Goal: Task Accomplishment & Management: Manage account settings

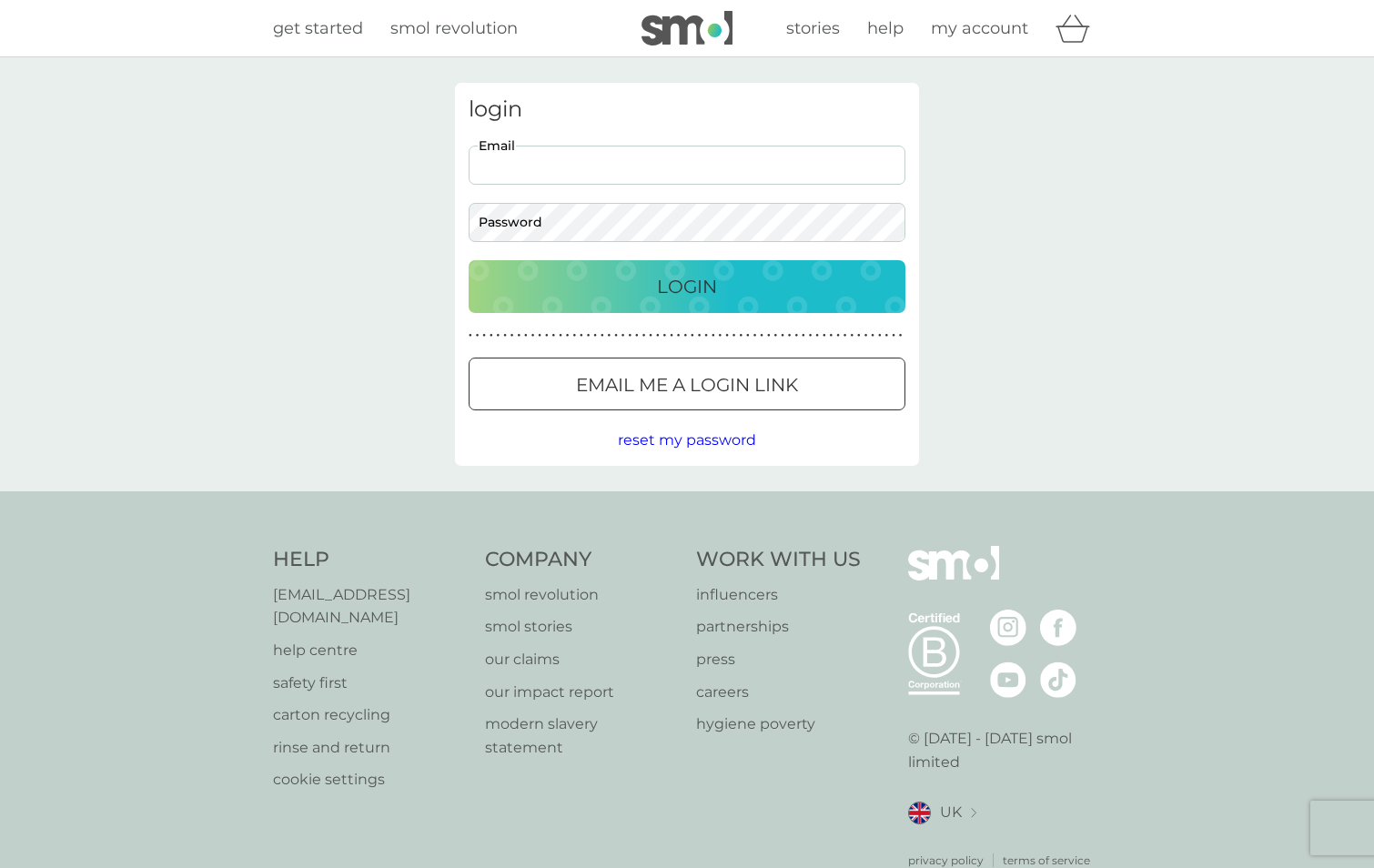
click at [689, 166] on input "Email" at bounding box center [687, 165] width 437 height 39
type input "jeremybackhouse@me.com"
click at [704, 291] on p "Login" at bounding box center [687, 286] width 60 height 29
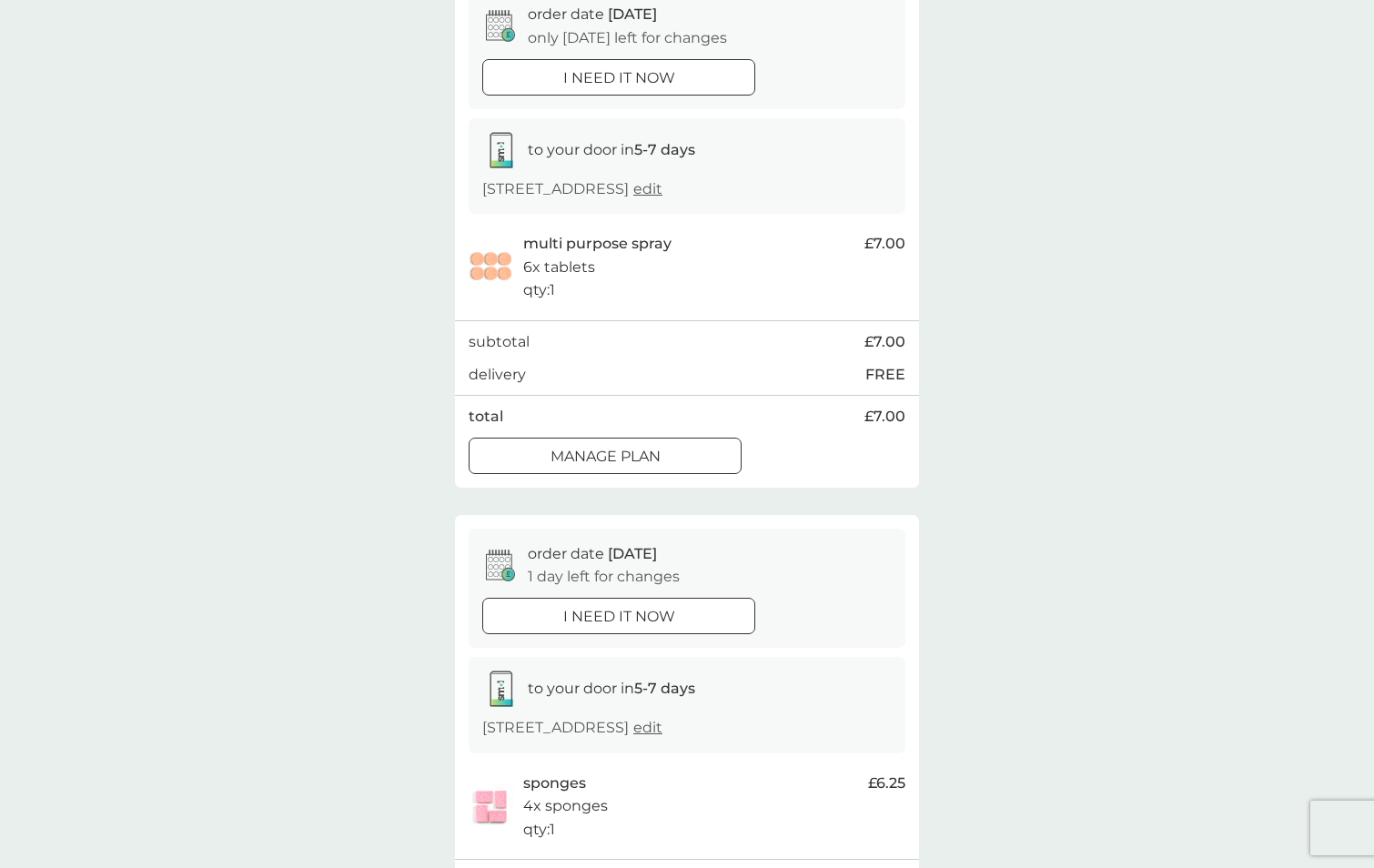
scroll to position [203, 0]
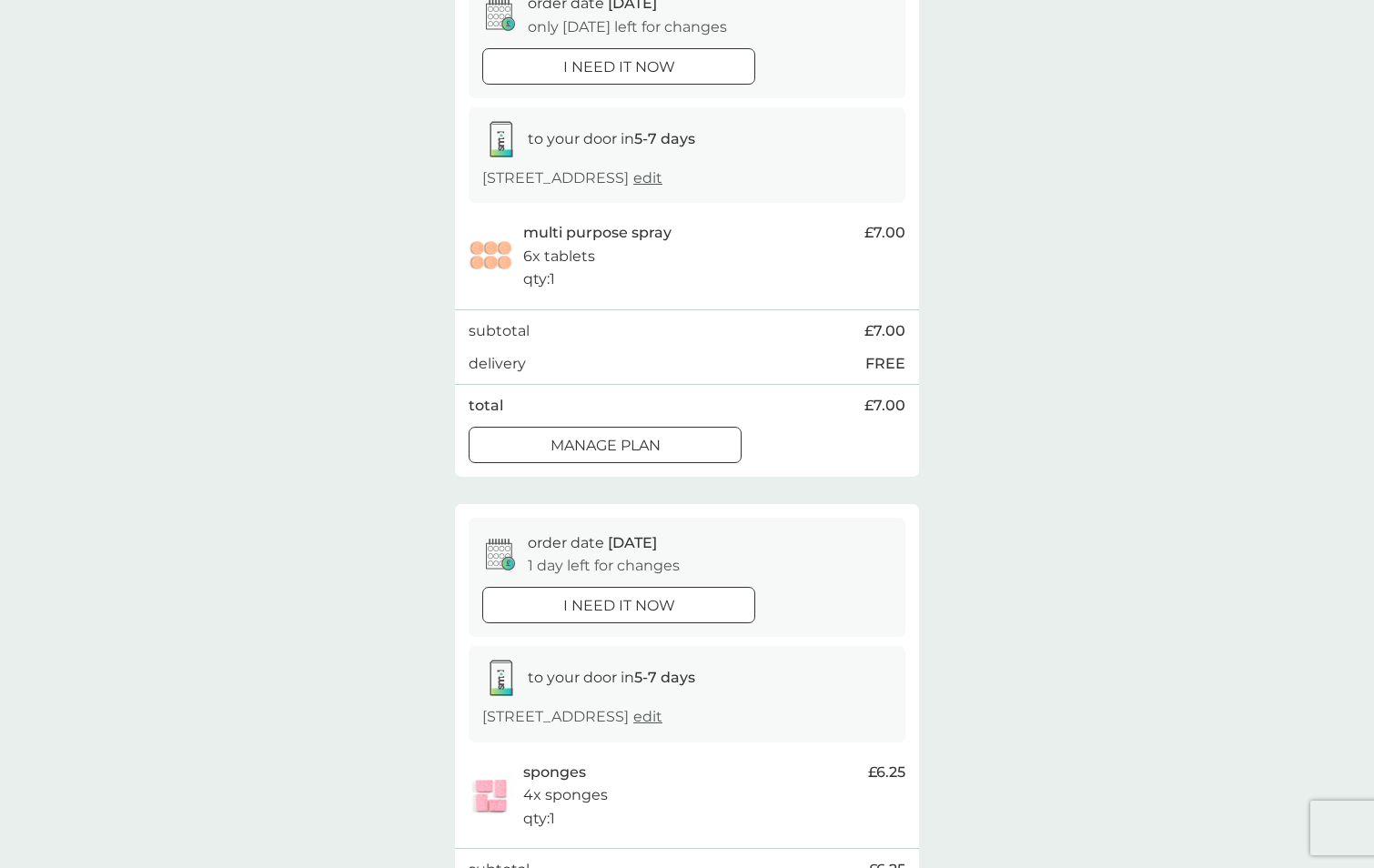
click at [648, 454] on p "Manage plan" at bounding box center [605, 446] width 110 height 24
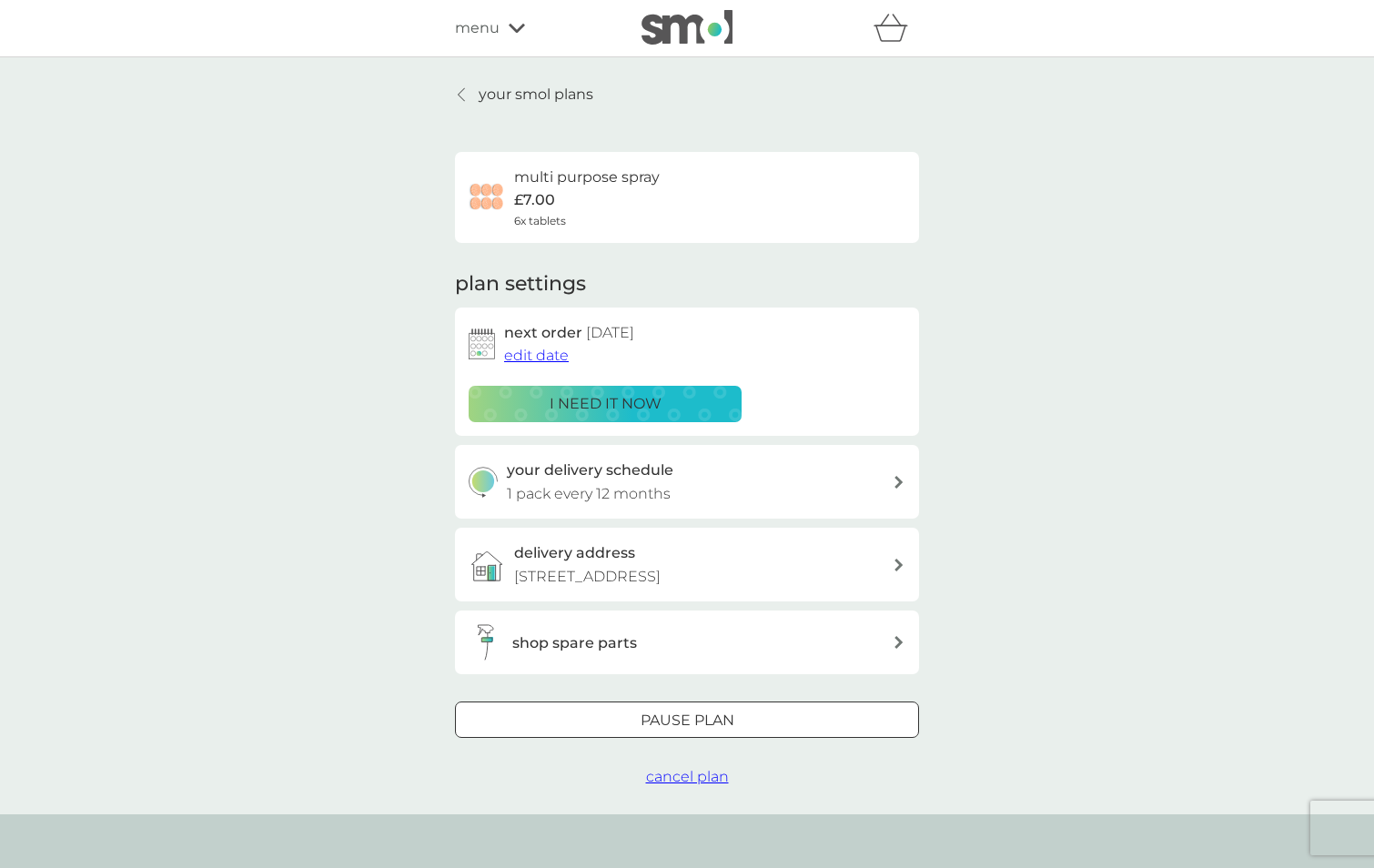
click at [547, 350] on span "edit date" at bounding box center [536, 355] width 65 height 17
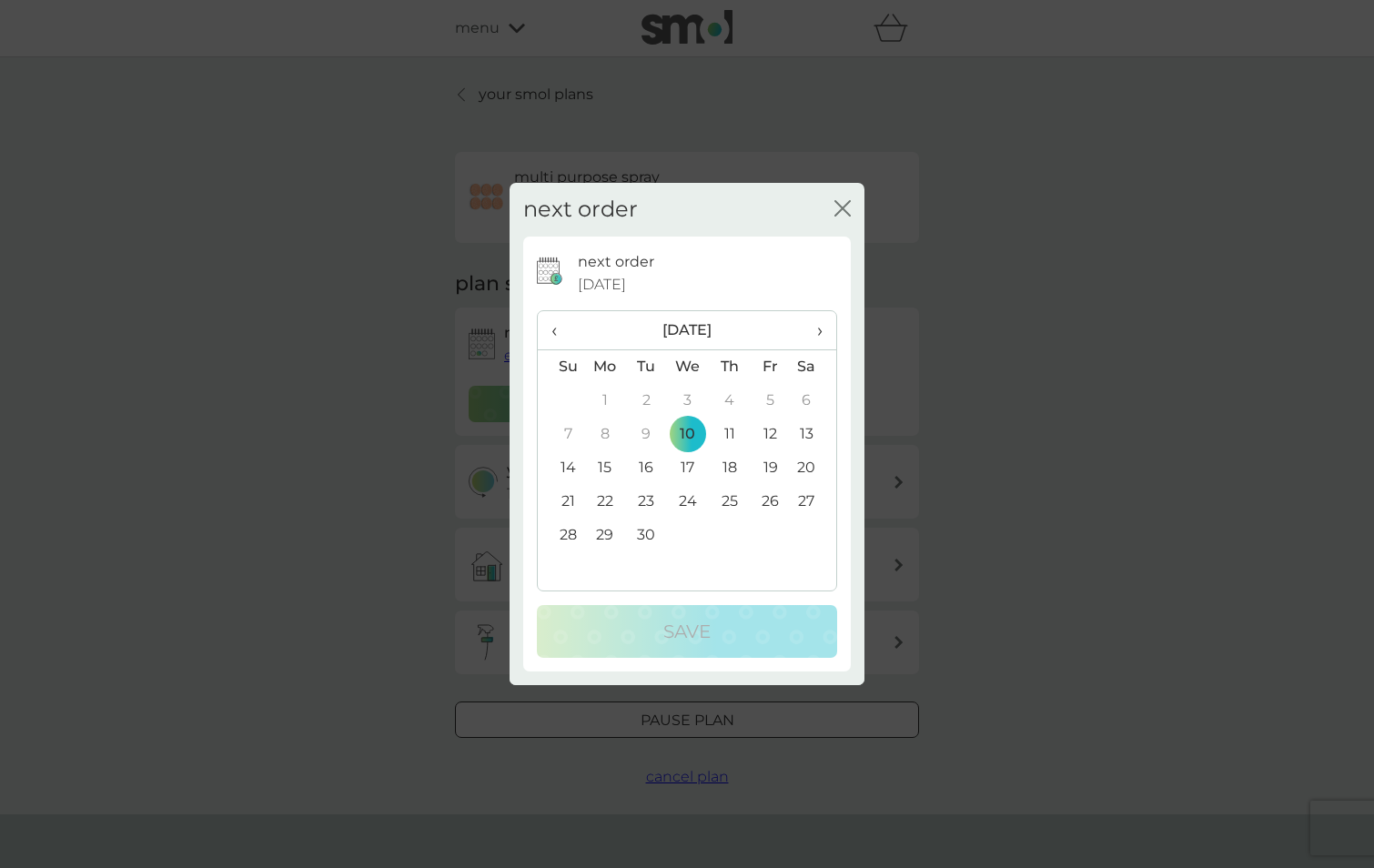
click at [821, 328] on span "›" at bounding box center [813, 330] width 18 height 38
click at [770, 436] on td "10" at bounding box center [770, 434] width 41 height 34
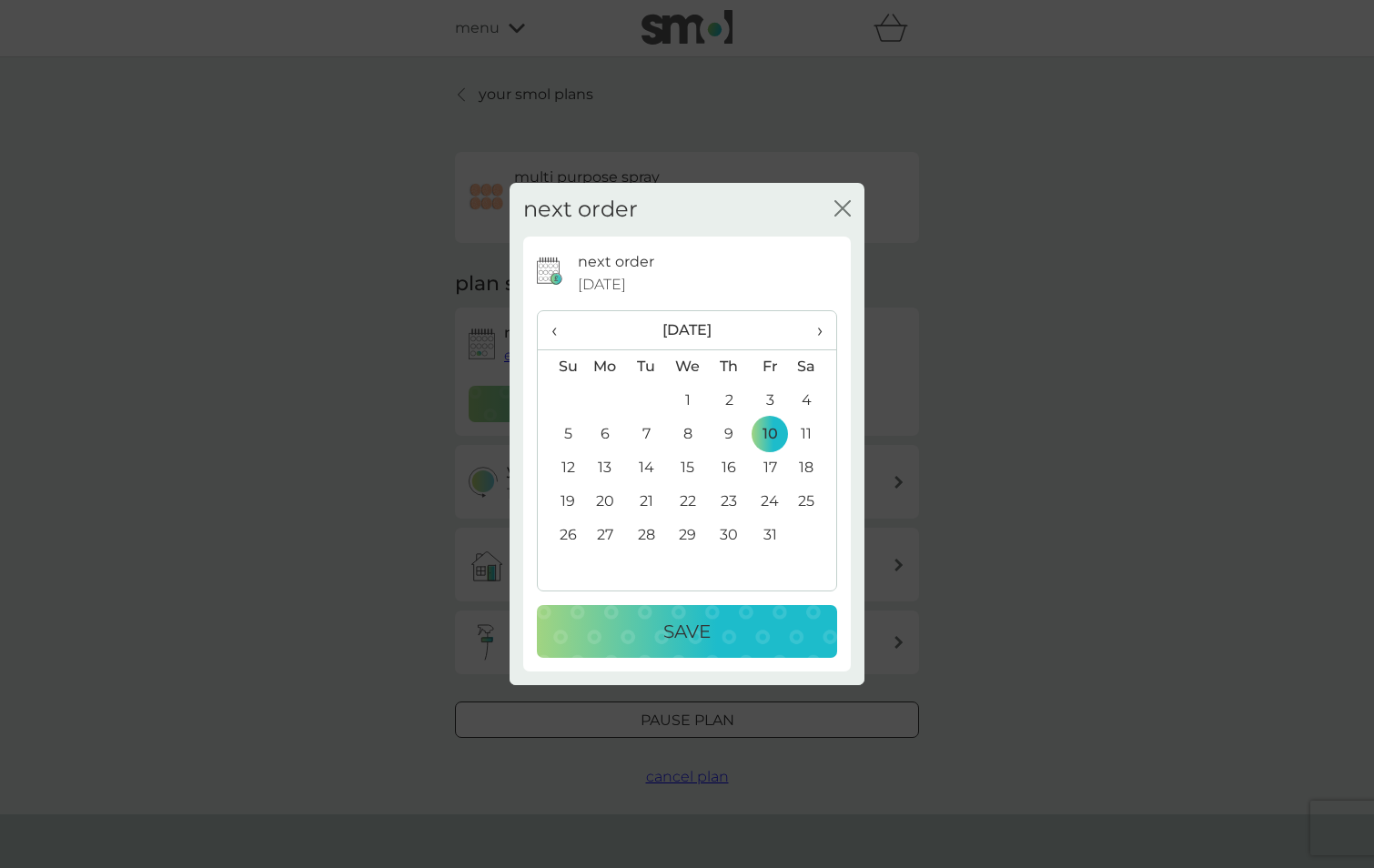
click at [689, 617] on p "Save" at bounding box center [687, 631] width 47 height 29
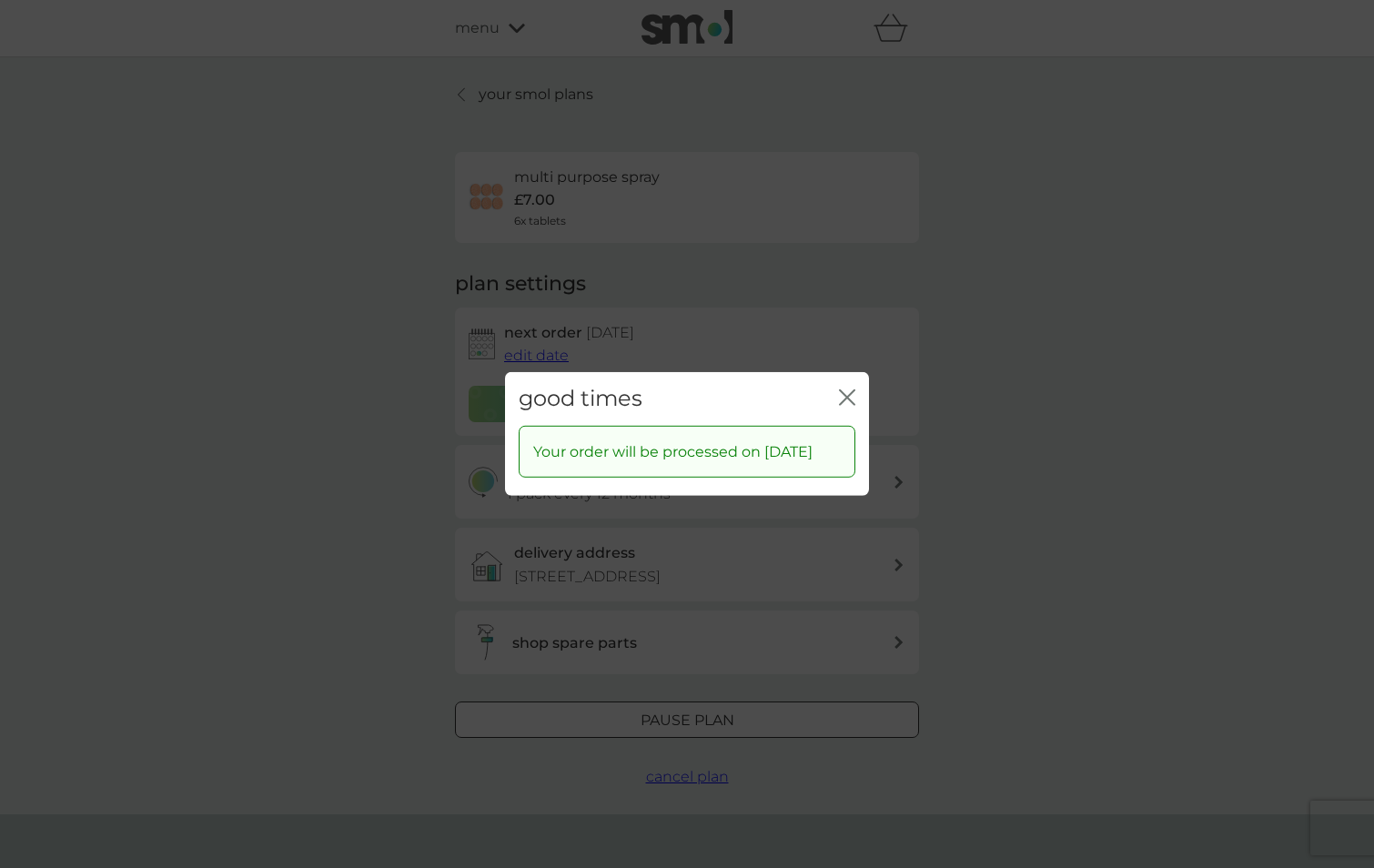
click at [854, 389] on icon "close" at bounding box center [847, 398] width 16 height 16
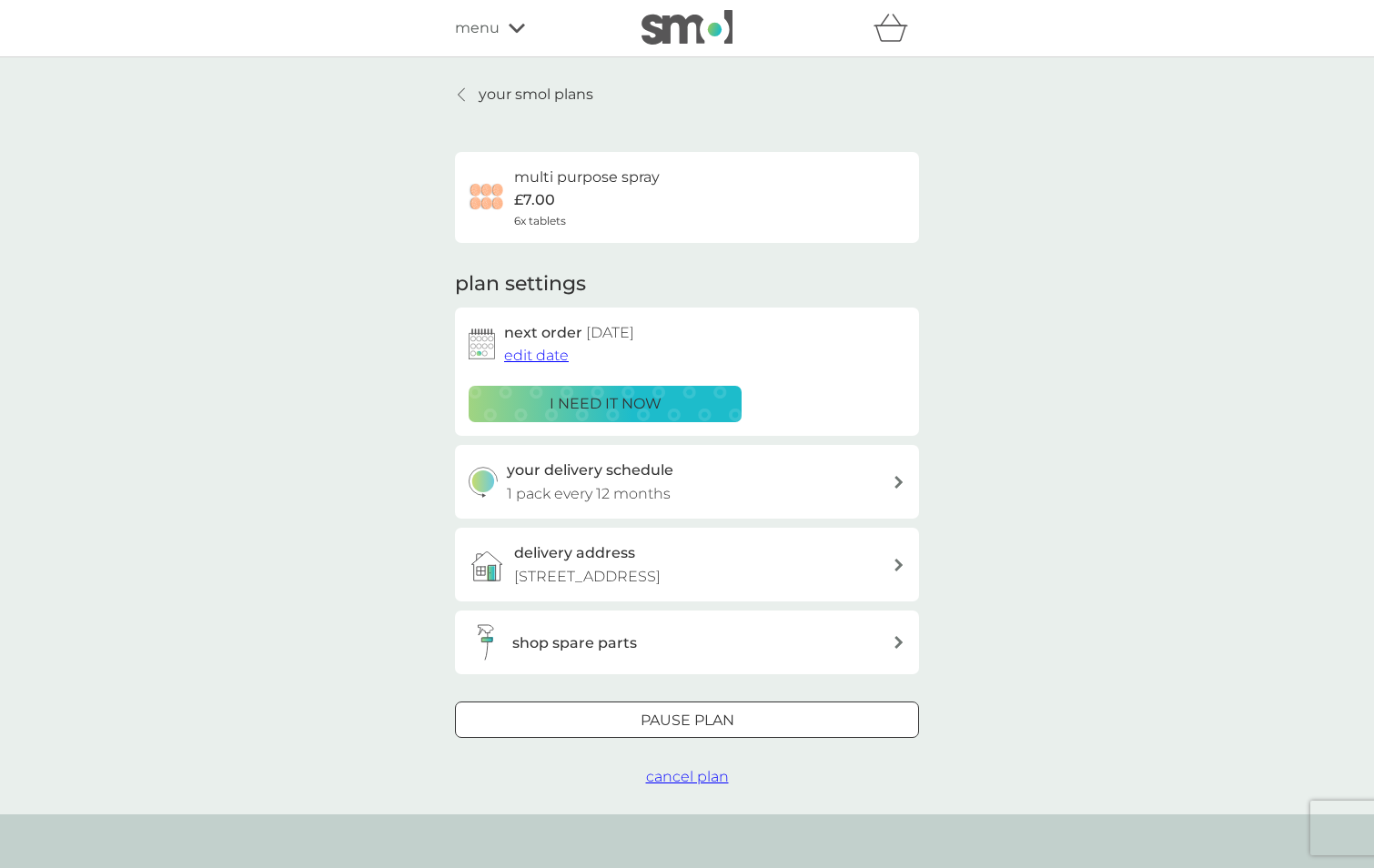
click at [456, 91] on link "your smol plans" at bounding box center [524, 95] width 139 height 24
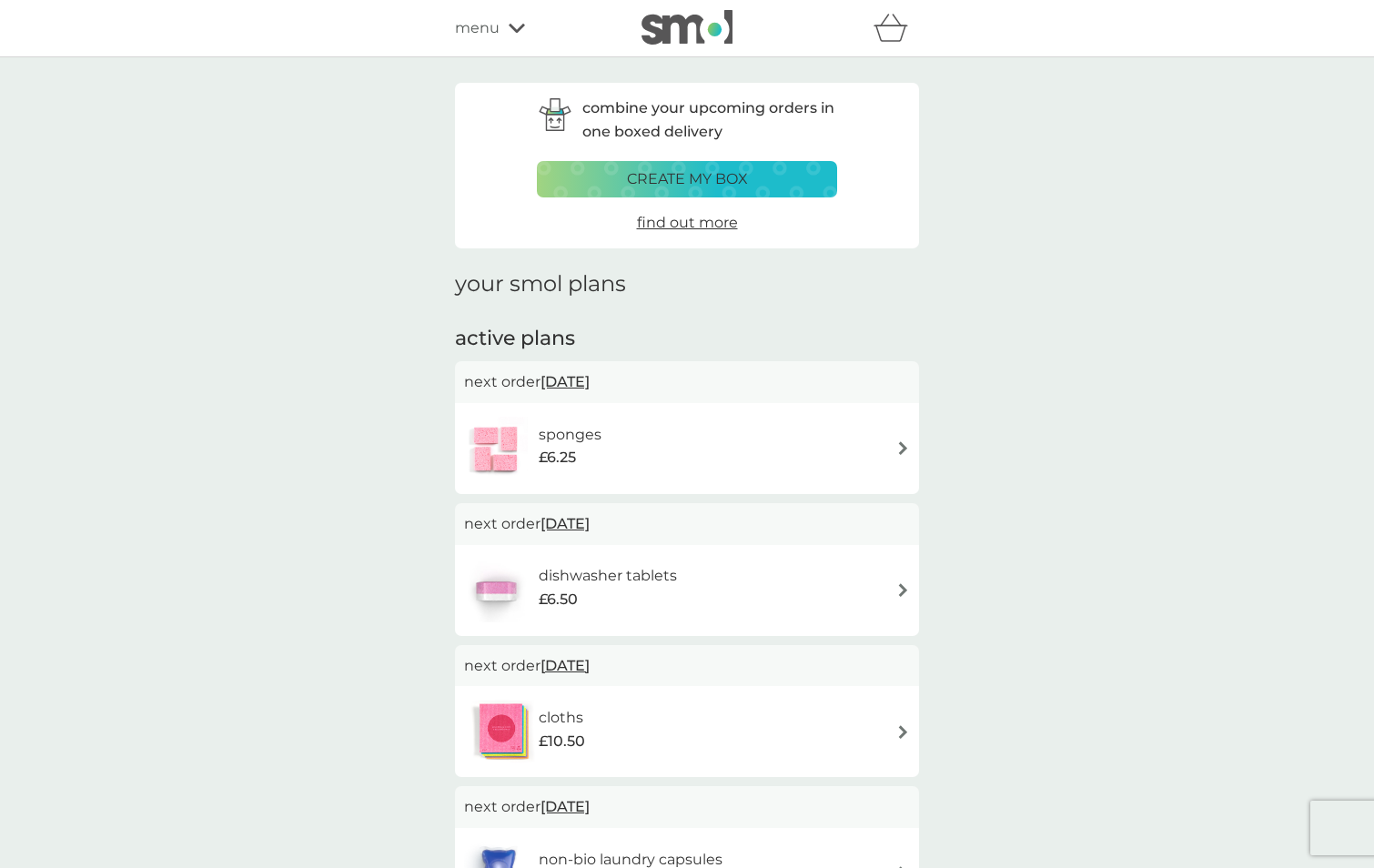
click at [903, 443] on img at bounding box center [903, 448] width 14 height 14
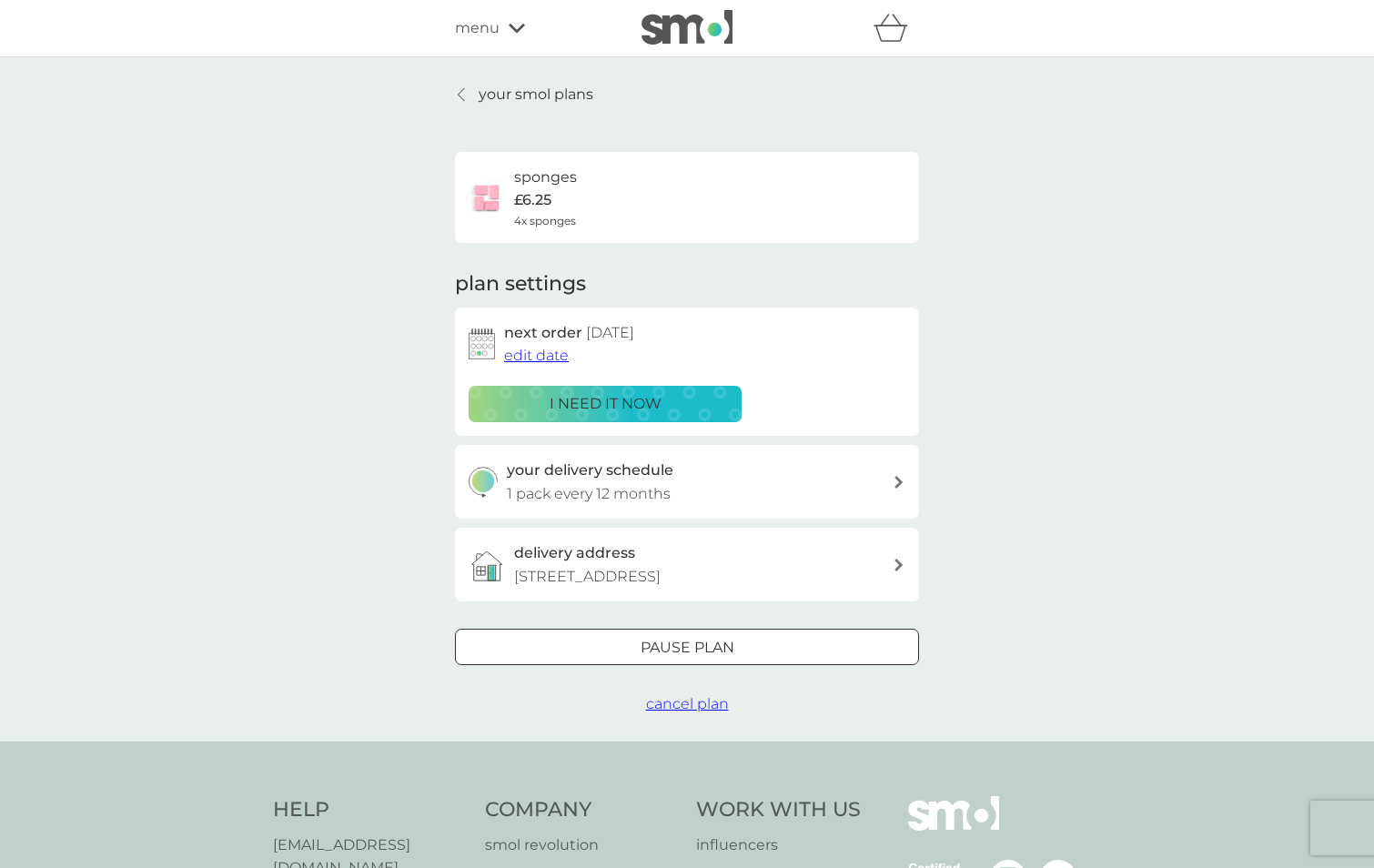
click at [543, 356] on span "edit date" at bounding box center [536, 355] width 65 height 17
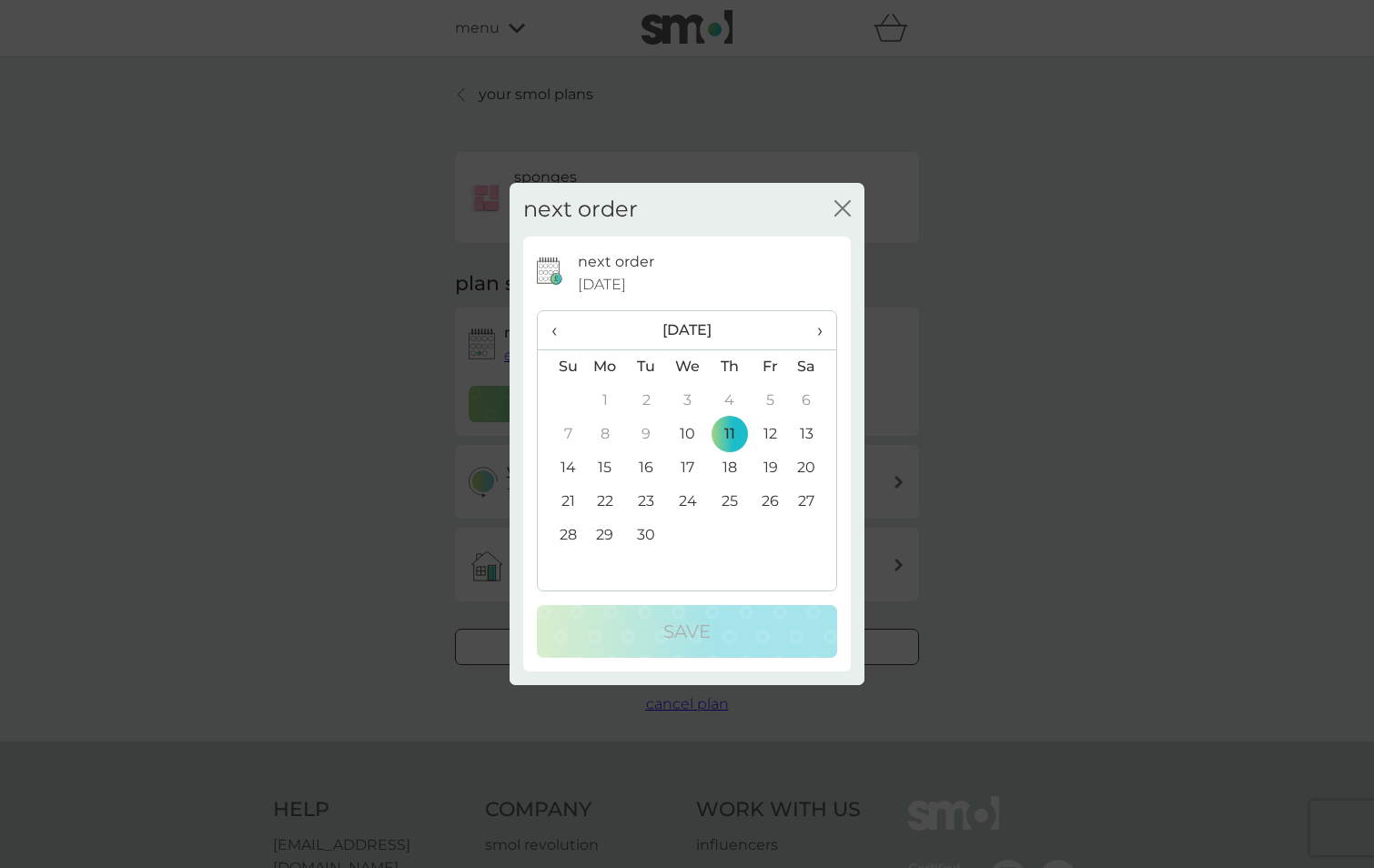
click at [818, 333] on span "›" at bounding box center [813, 330] width 18 height 38
click at [772, 432] on td "10" at bounding box center [770, 434] width 41 height 34
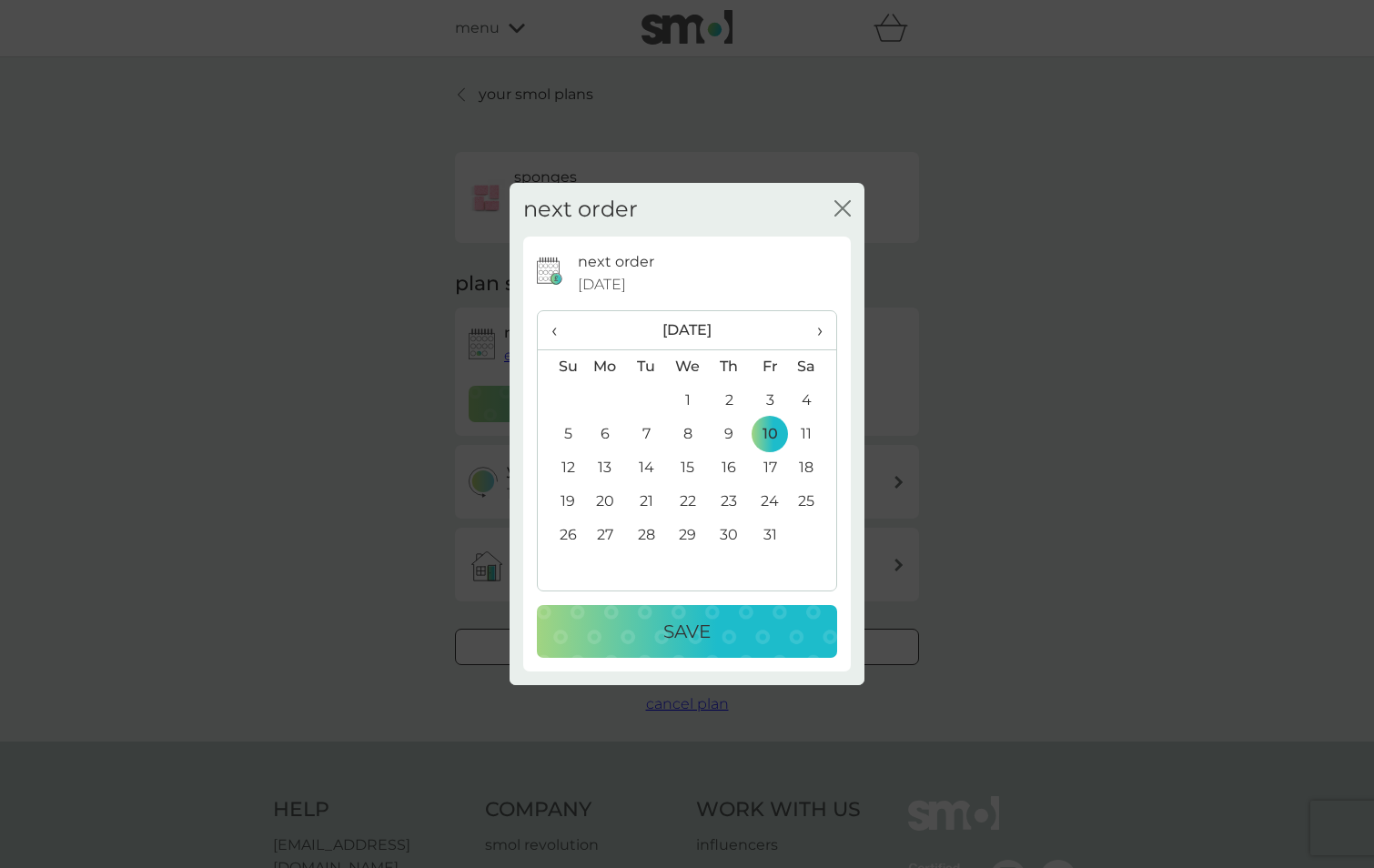
click at [696, 630] on p "Save" at bounding box center [687, 631] width 47 height 29
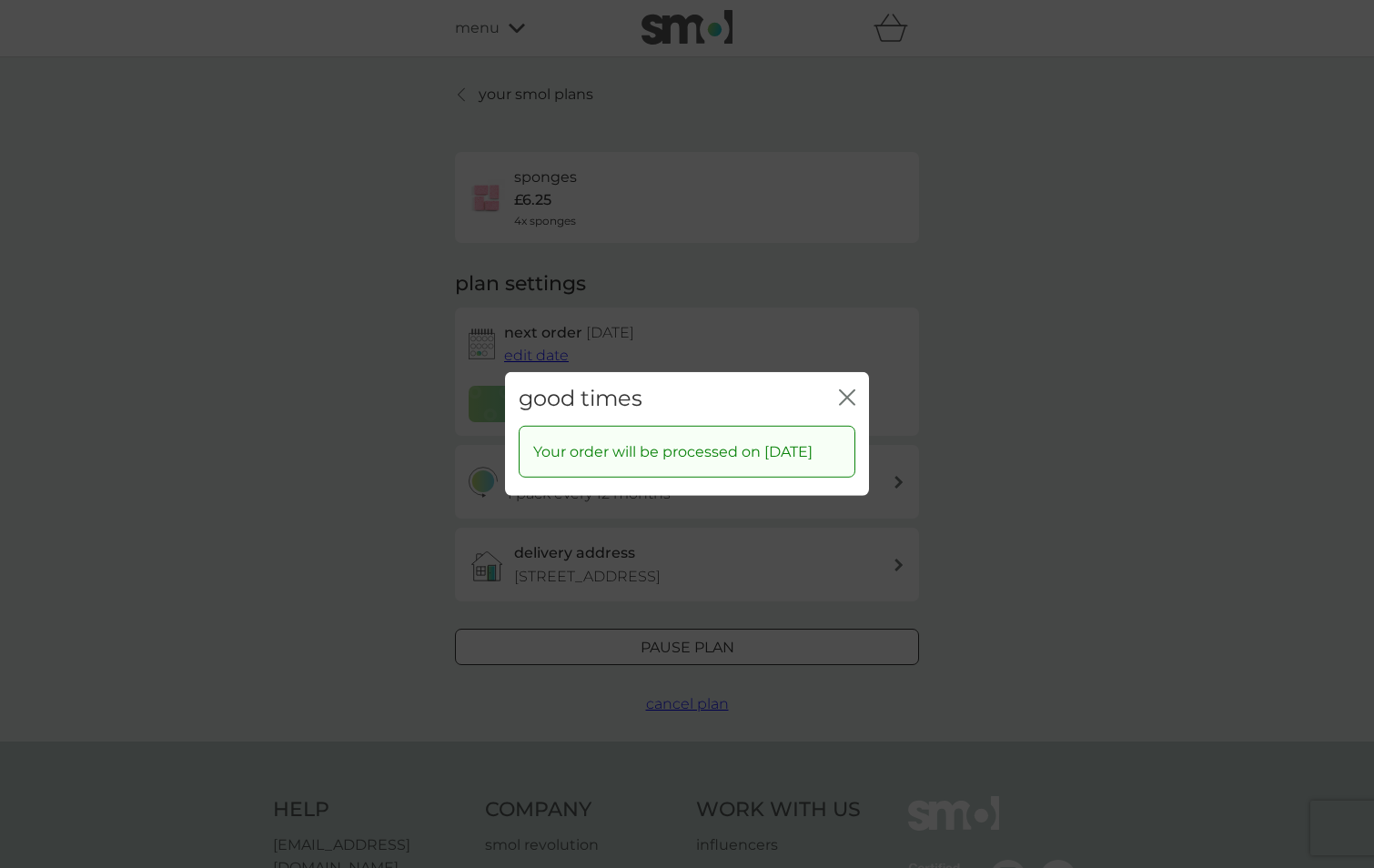
click at [842, 390] on icon "close" at bounding box center [843, 398] width 7 height 15
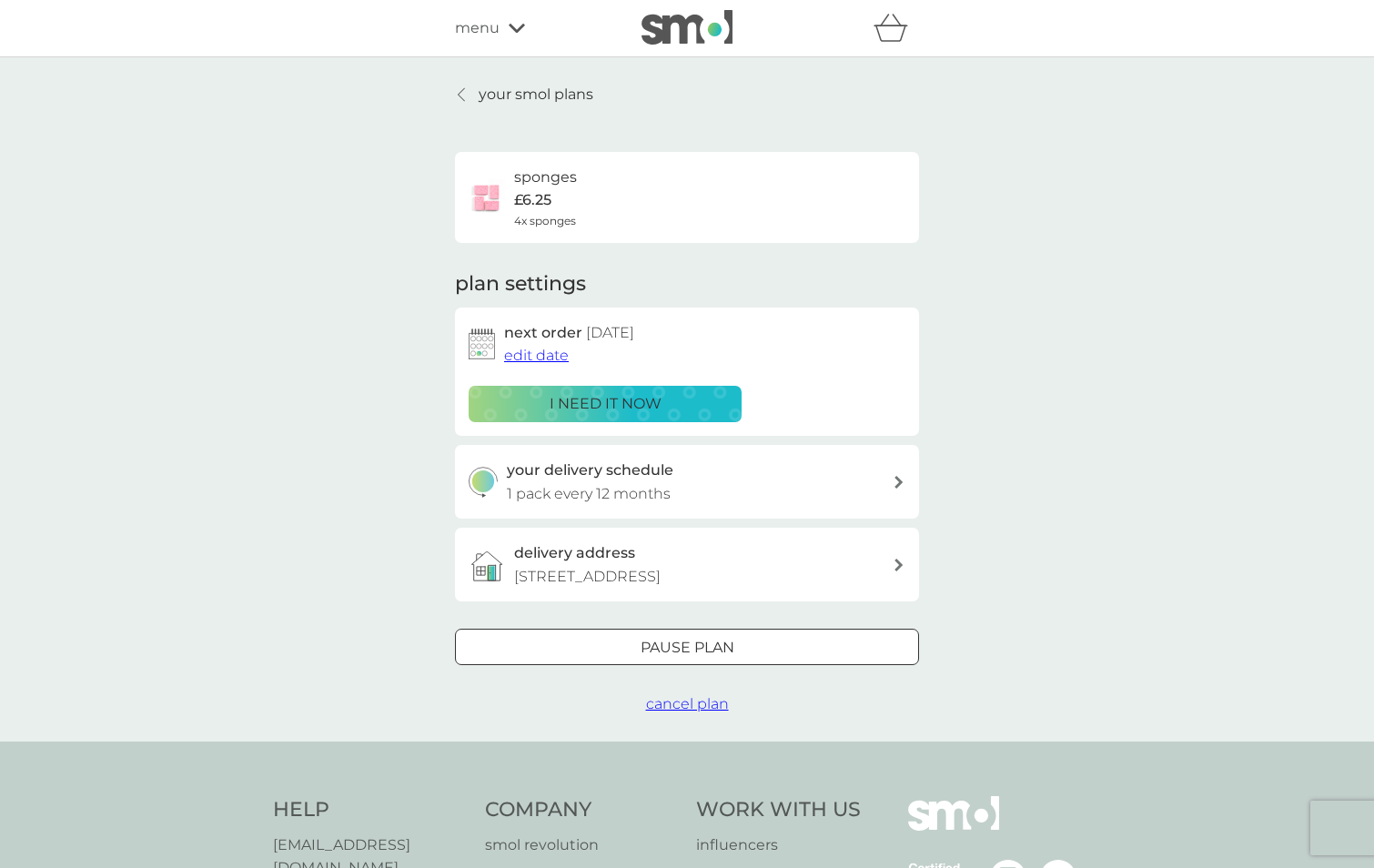
click at [459, 91] on icon at bounding box center [461, 95] width 7 height 15
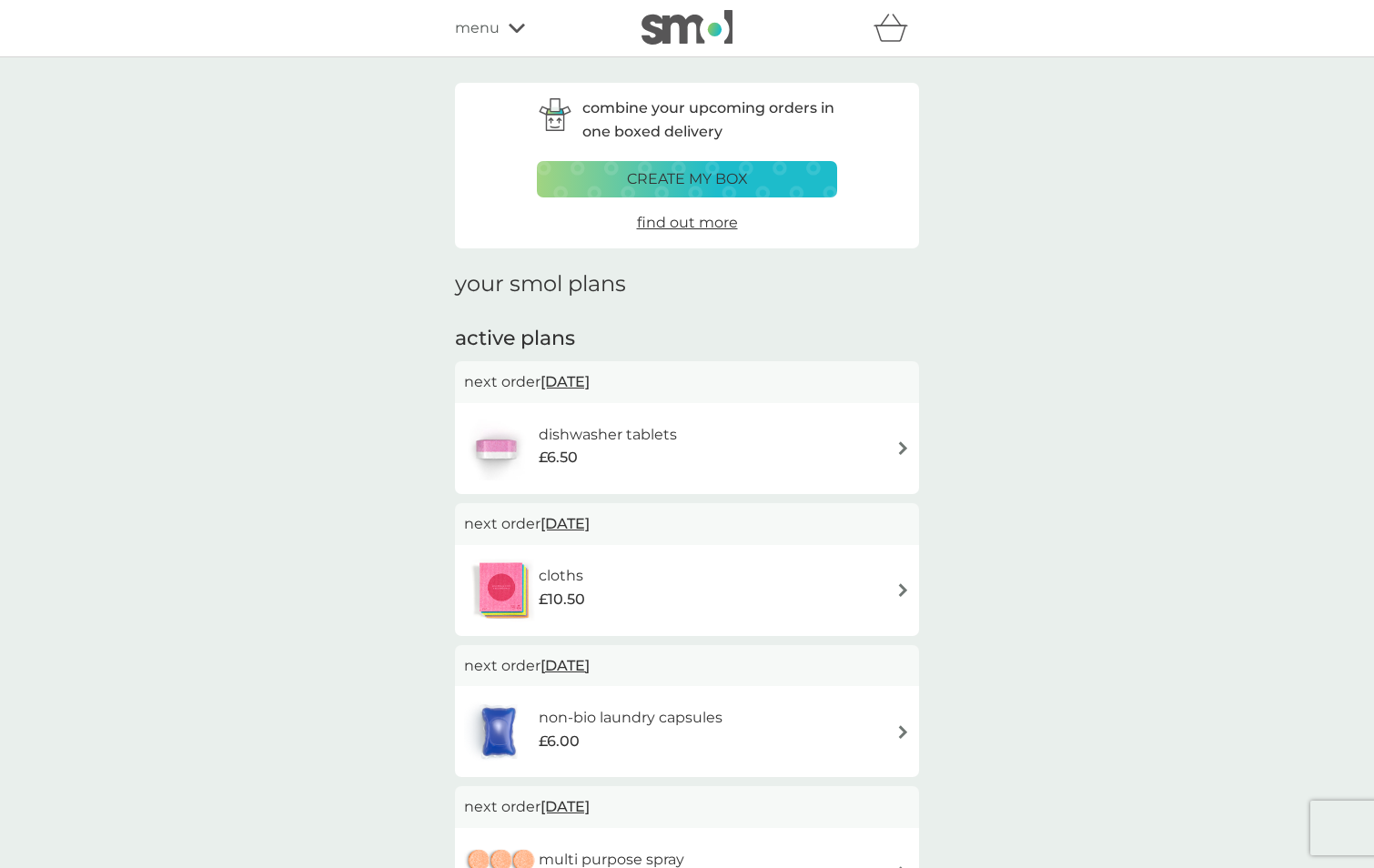
click at [514, 29] on icon at bounding box center [517, 28] width 16 height 9
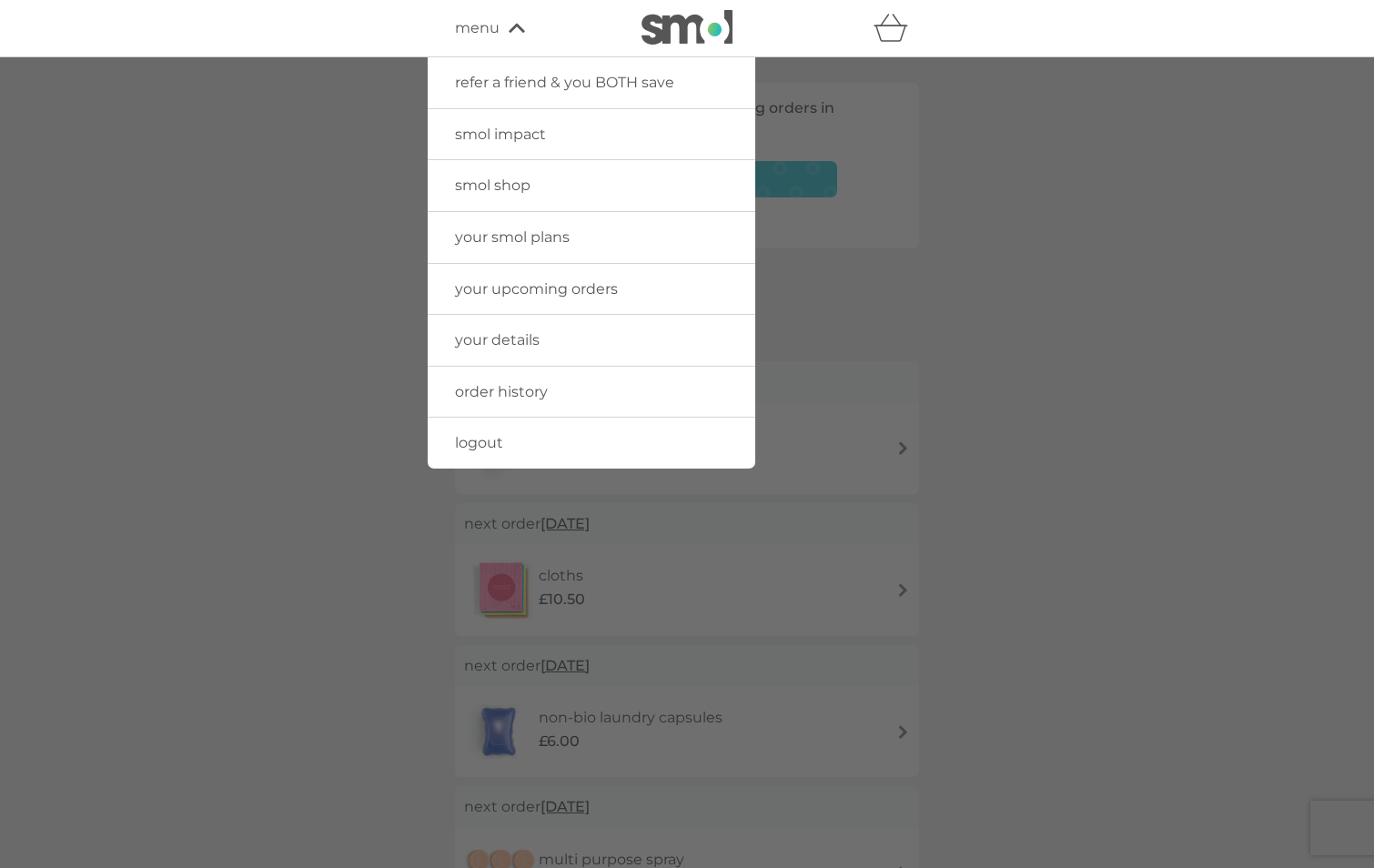
click at [491, 438] on span "logout" at bounding box center [479, 442] width 48 height 17
